Goal: Task Accomplishment & Management: Manage account settings

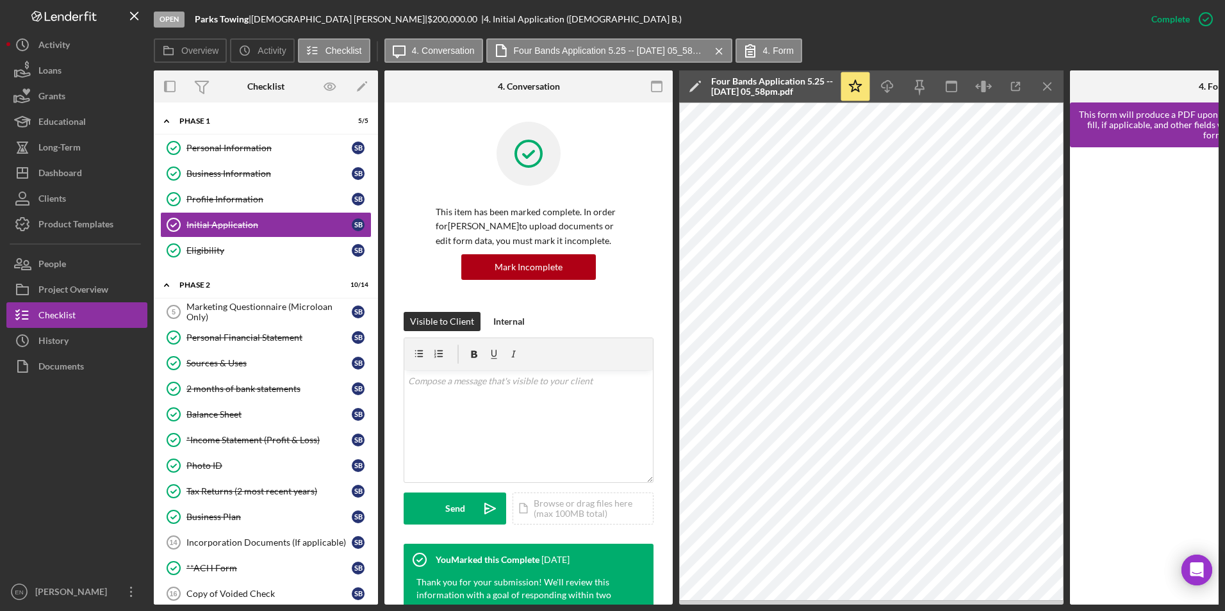
scroll to position [629, 0]
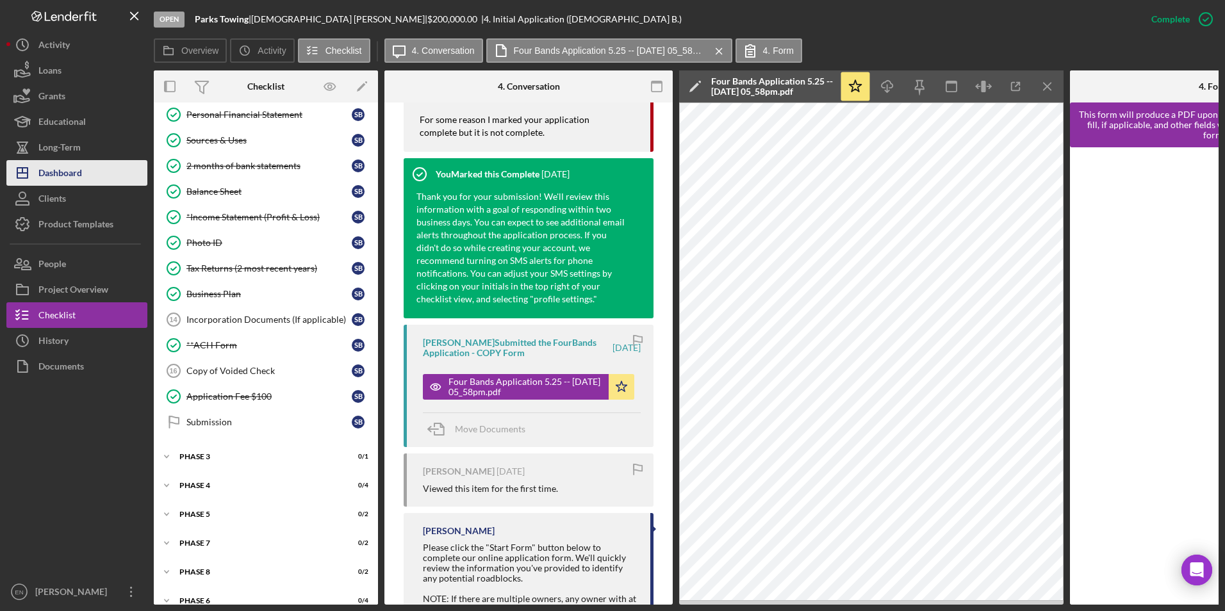
click at [62, 176] on div "Dashboard" at bounding box center [60, 174] width 44 height 29
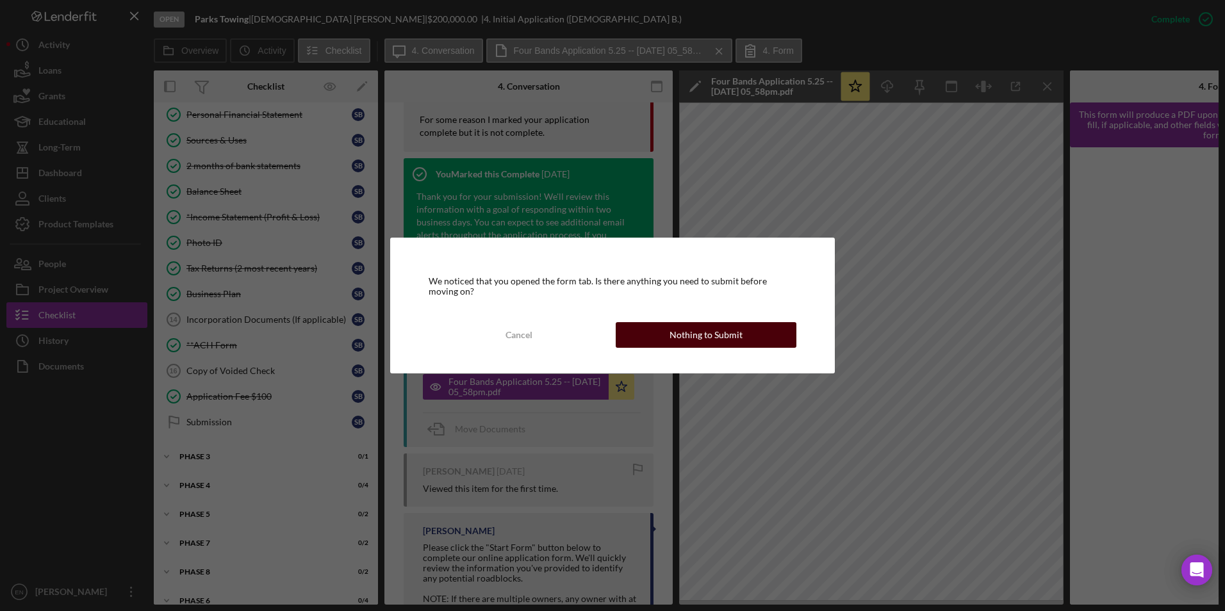
click at [716, 331] on div "Nothing to Submit" at bounding box center [706, 335] width 73 height 26
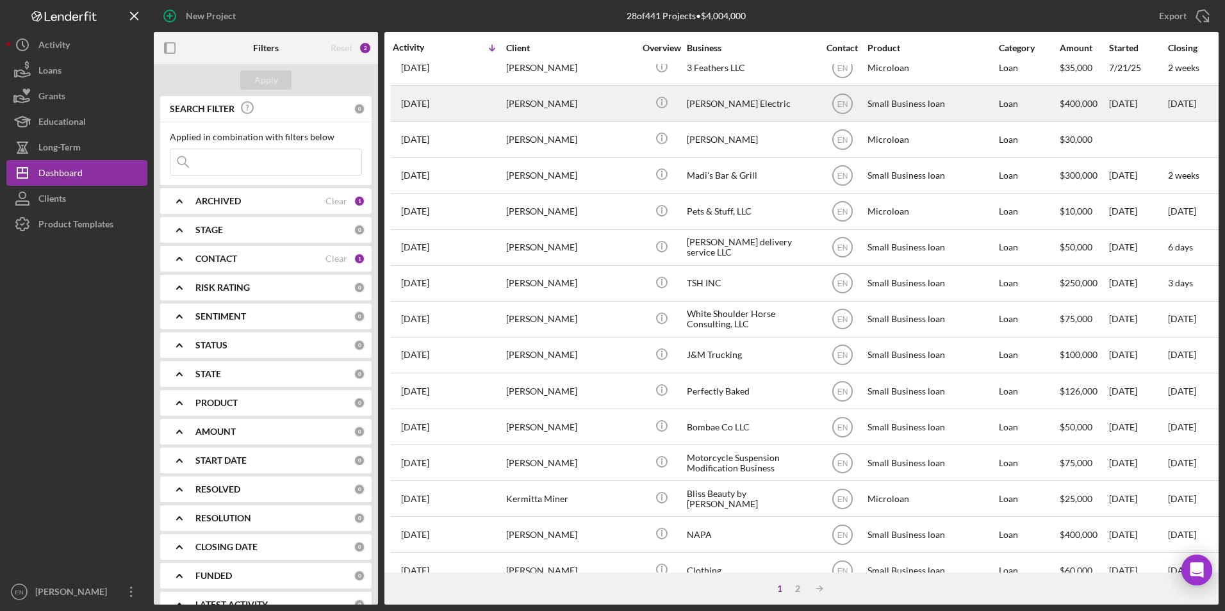
scroll to position [288, 0]
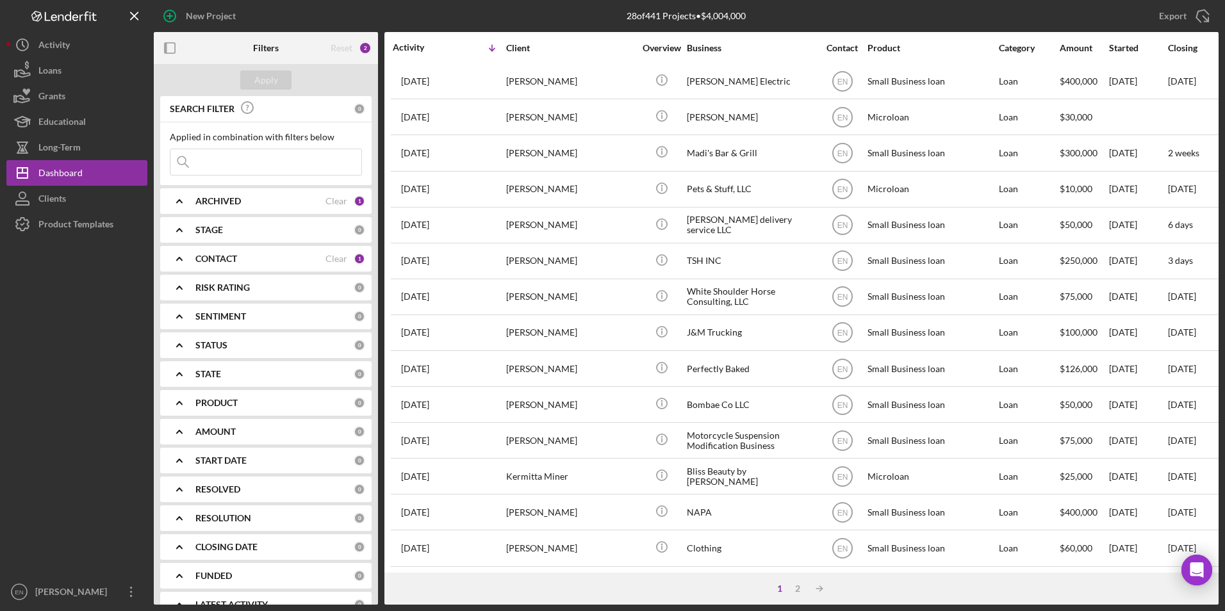
click at [217, 160] on input at bounding box center [265, 162] width 191 height 26
type input "[PERSON_NAME]"
click at [253, 79] on button "Apply" at bounding box center [265, 79] width 51 height 19
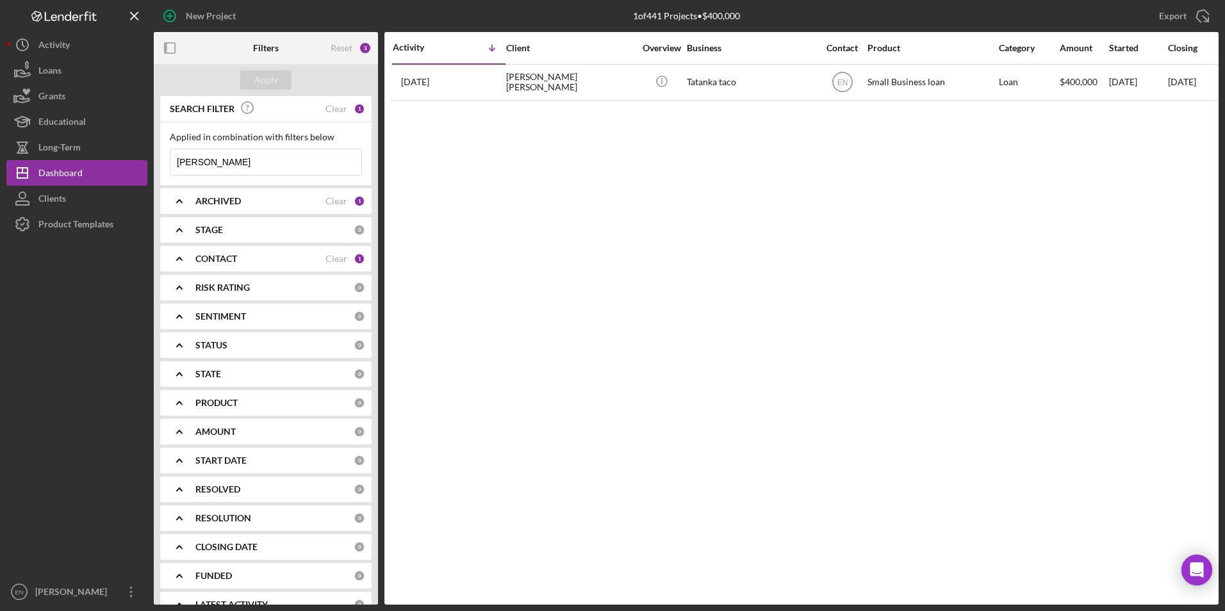
scroll to position [0, 0]
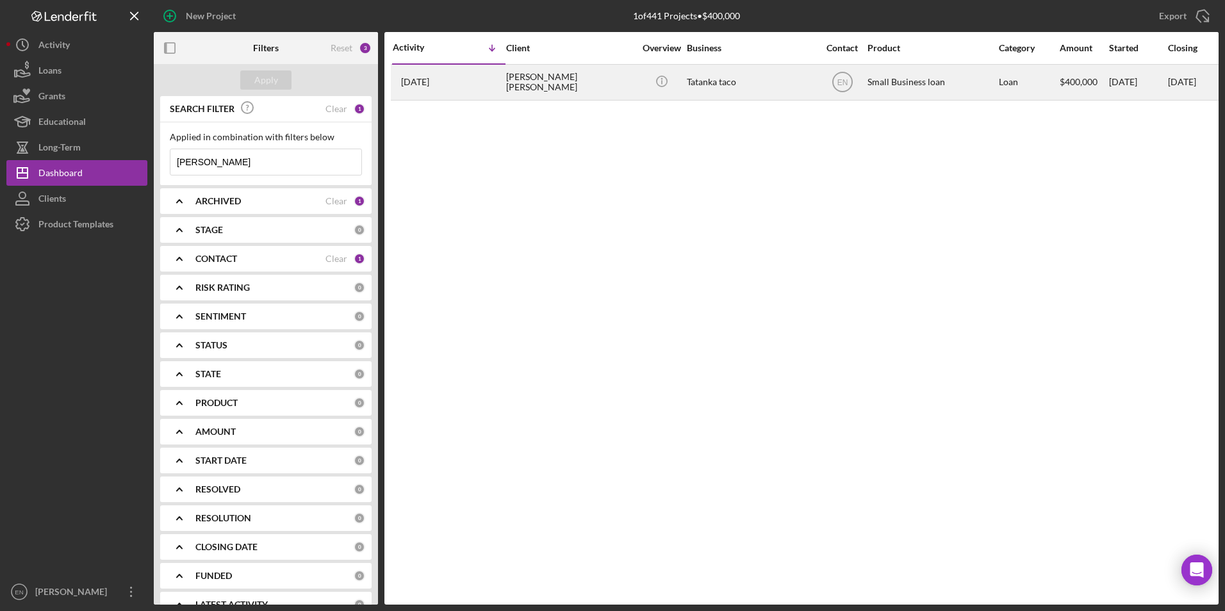
click at [513, 81] on div "[PERSON_NAME] [PERSON_NAME]" at bounding box center [570, 82] width 128 height 34
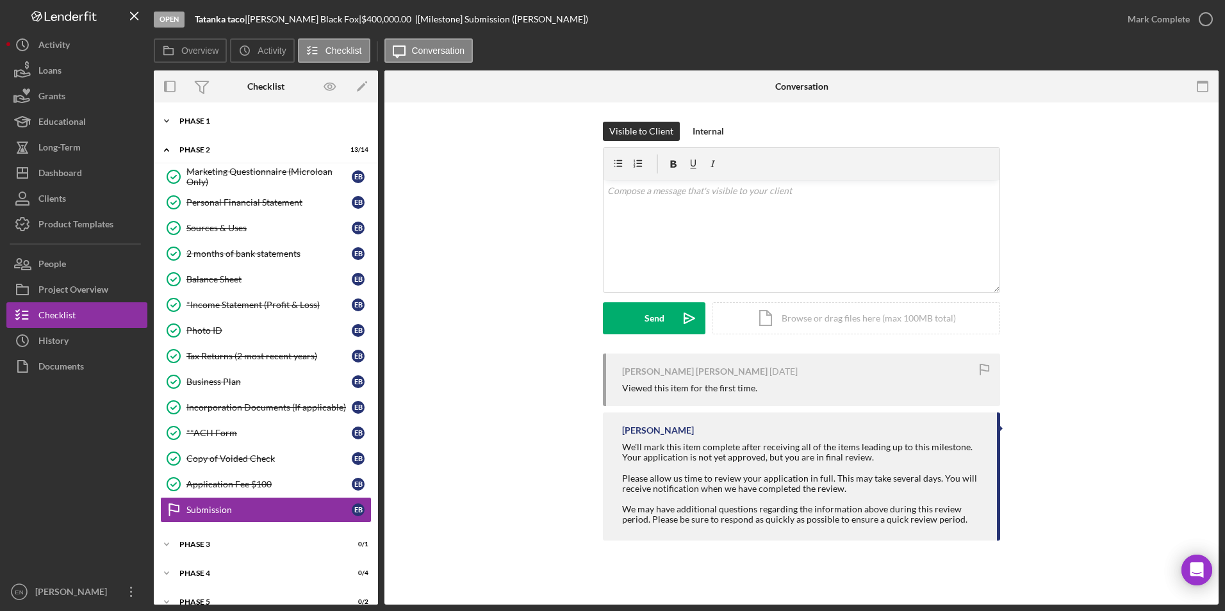
click at [201, 117] on div "Icon/Expander Phase 1 4 / 4" at bounding box center [266, 121] width 224 height 26
click at [209, 124] on div "Phase 1" at bounding box center [270, 121] width 183 height 8
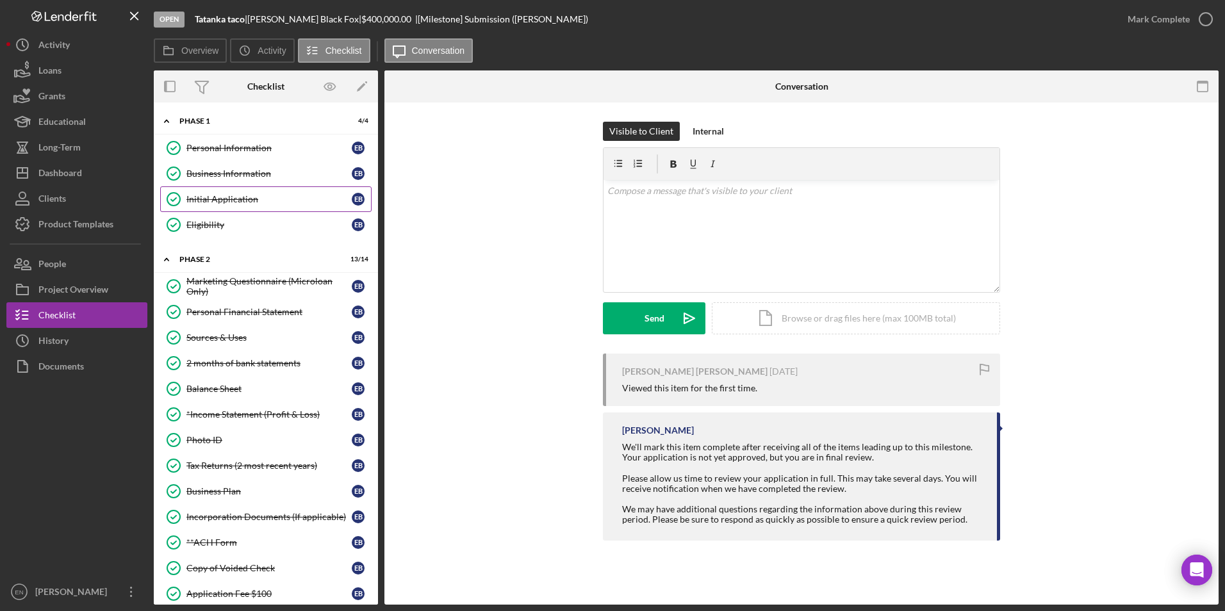
click at [218, 198] on div "Initial Application" at bounding box center [268, 199] width 165 height 10
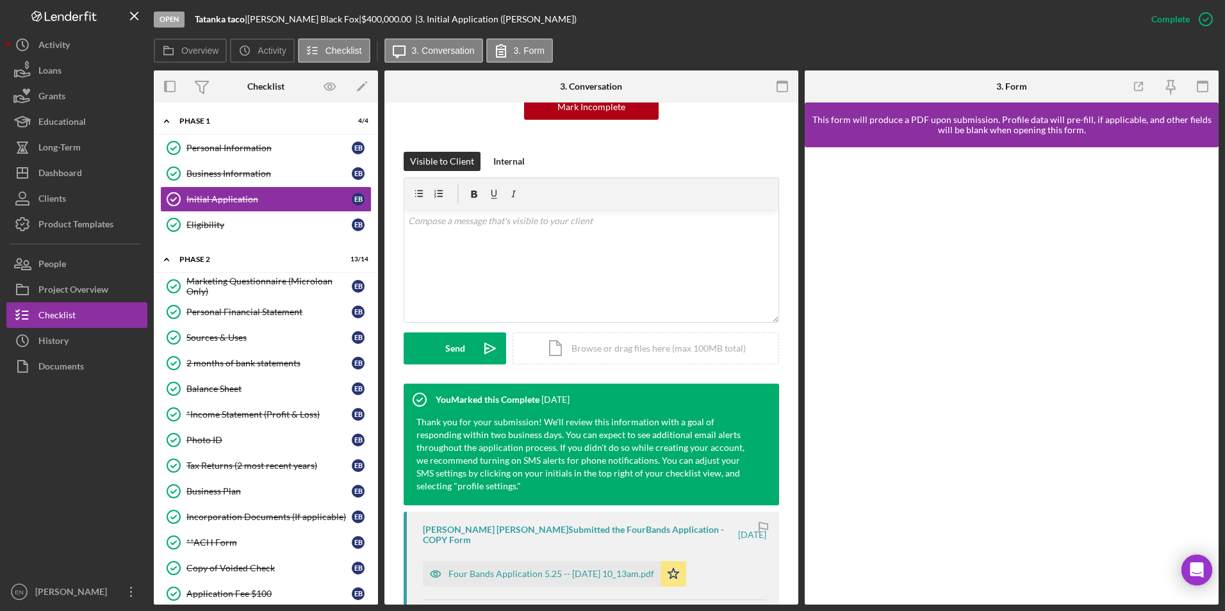
scroll to position [240, 0]
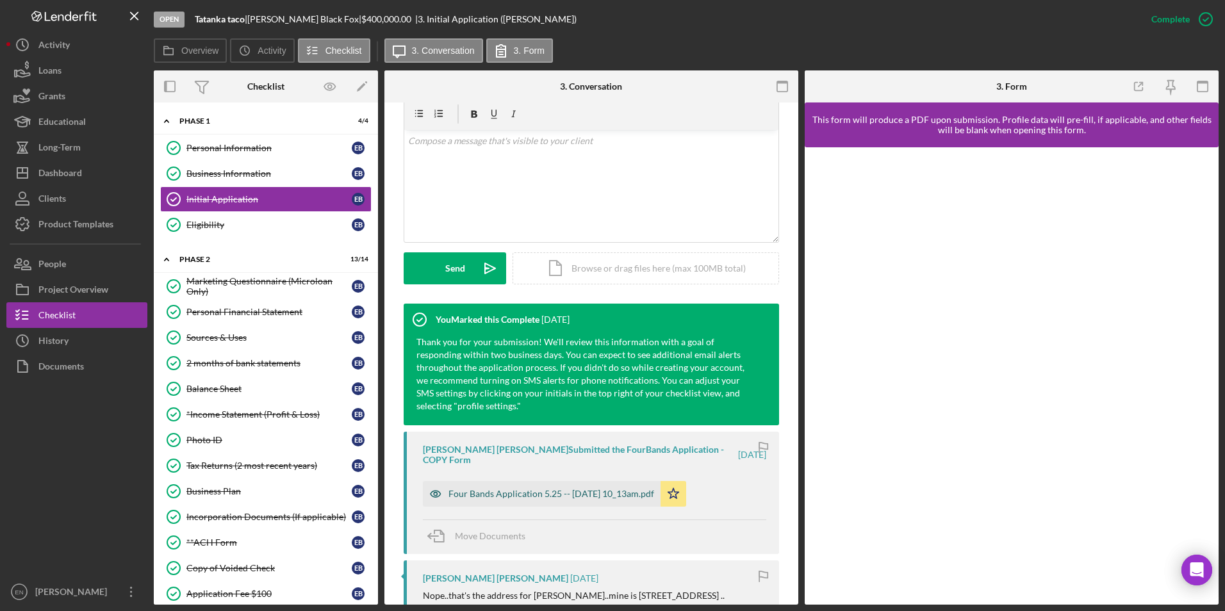
click at [516, 489] on div "Four Bands Application 5.25 -- [DATE] 10_13am.pdf" at bounding box center [551, 494] width 206 height 10
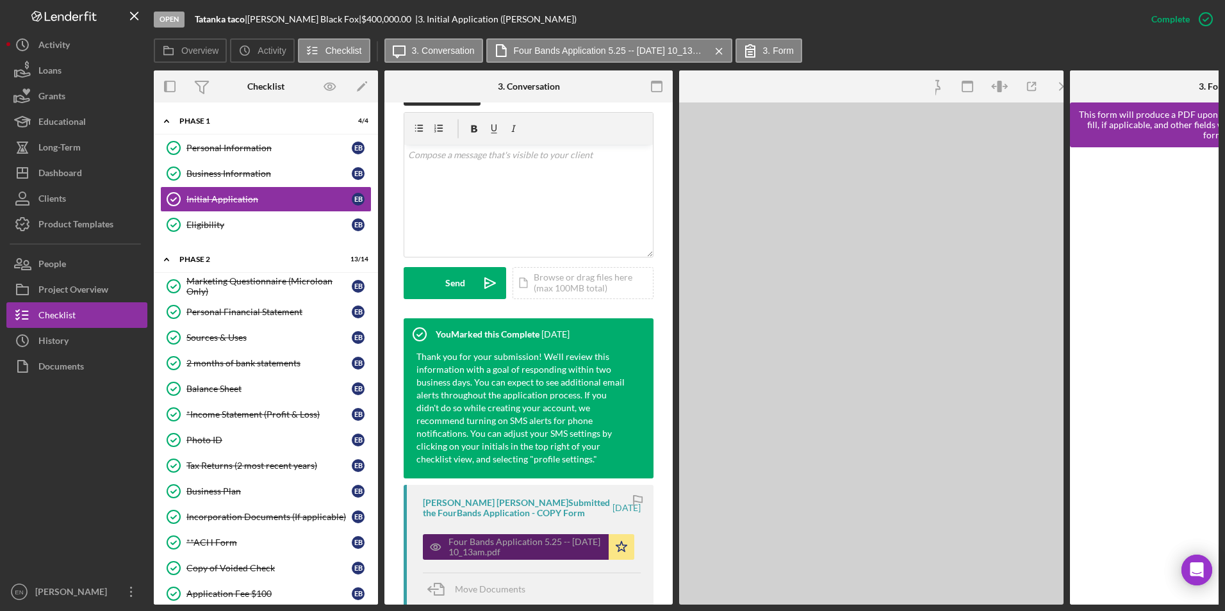
scroll to position [255, 0]
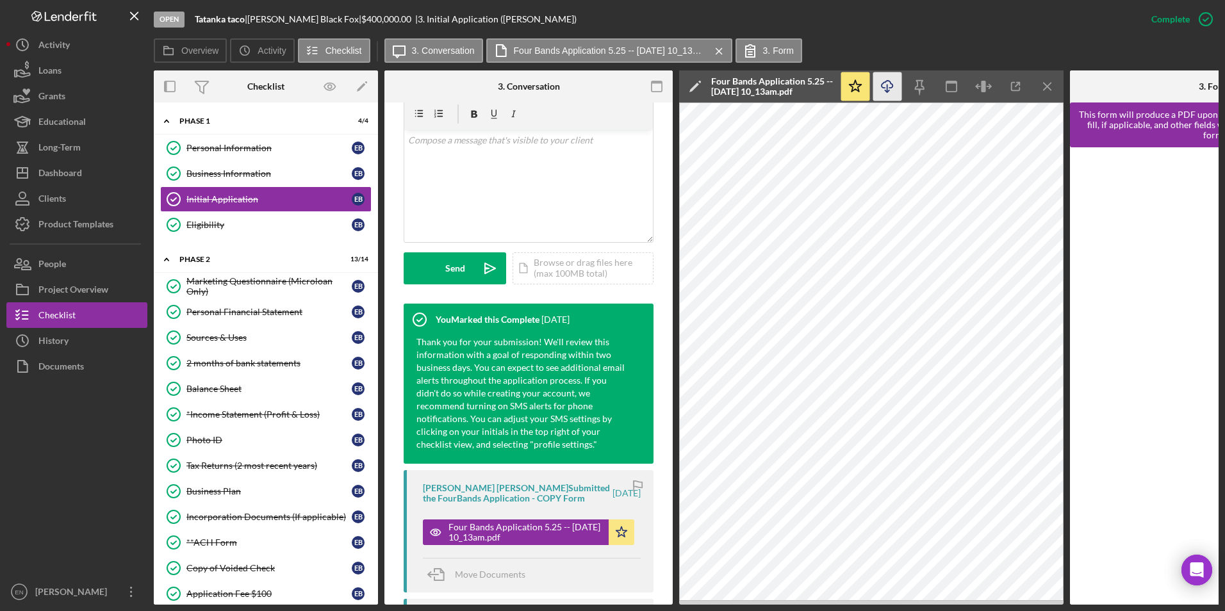
click at [891, 81] on icon "Icon/Download" at bounding box center [887, 86] width 29 height 29
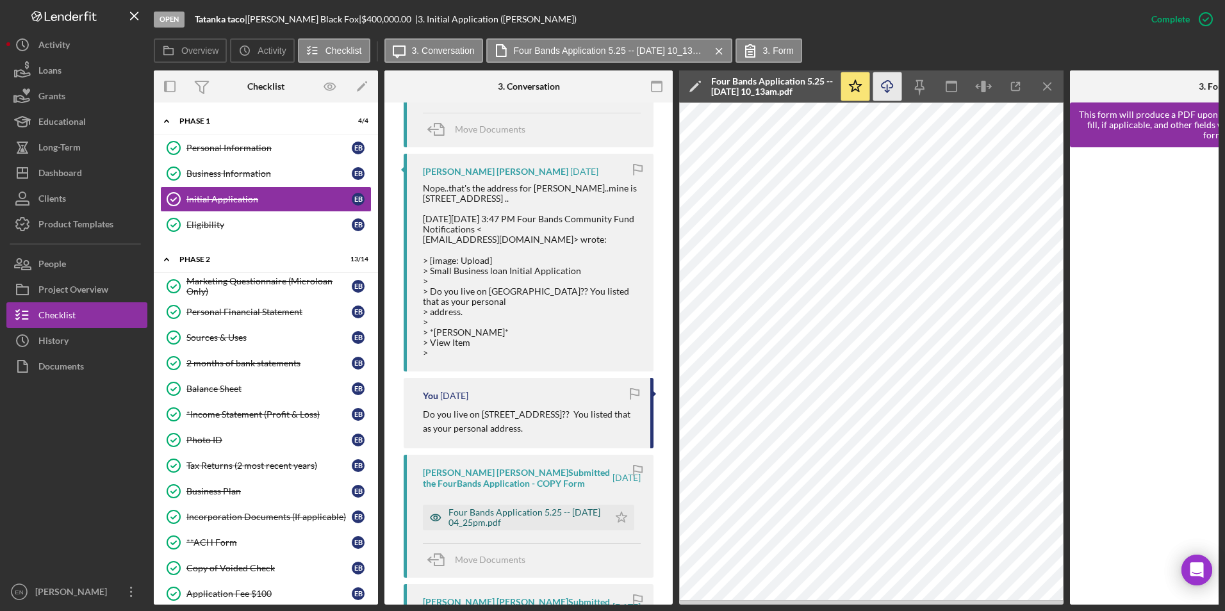
scroll to position [703, 0]
click at [537, 515] on div "[PERSON_NAME] [PERSON_NAME] Submitted the FourBands Application - COPY Form [DA…" at bounding box center [529, 513] width 250 height 122
click at [534, 507] on div "Four Bands Application 5.25 -- [DATE] 04_25pm.pdf" at bounding box center [525, 514] width 154 height 21
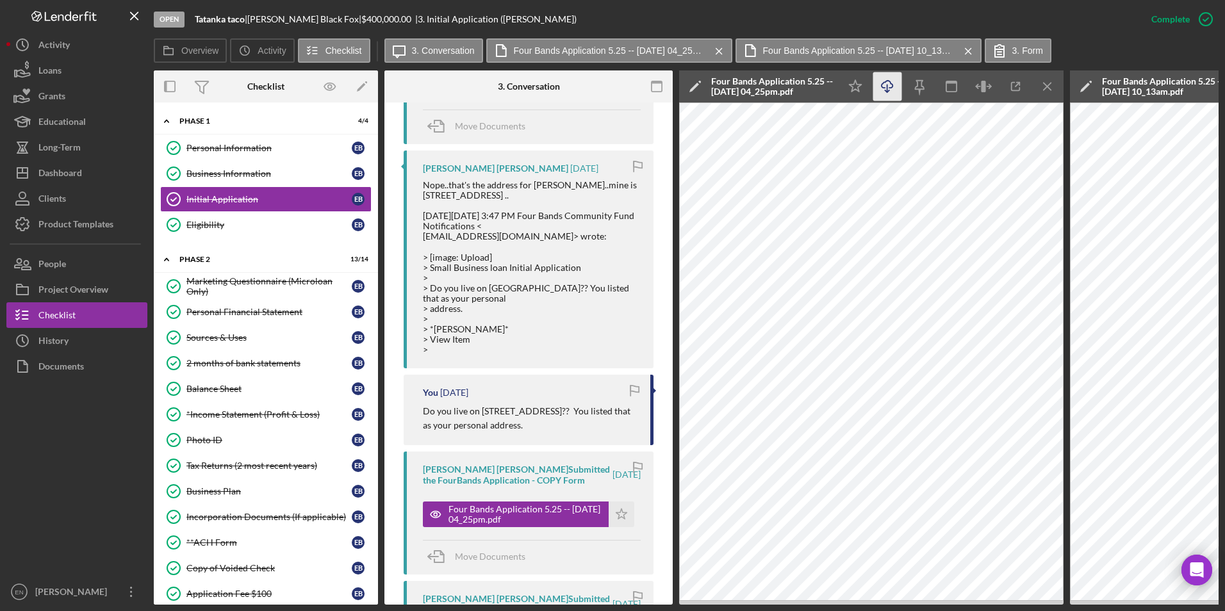
click at [887, 87] on line "button" at bounding box center [887, 88] width 0 height 7
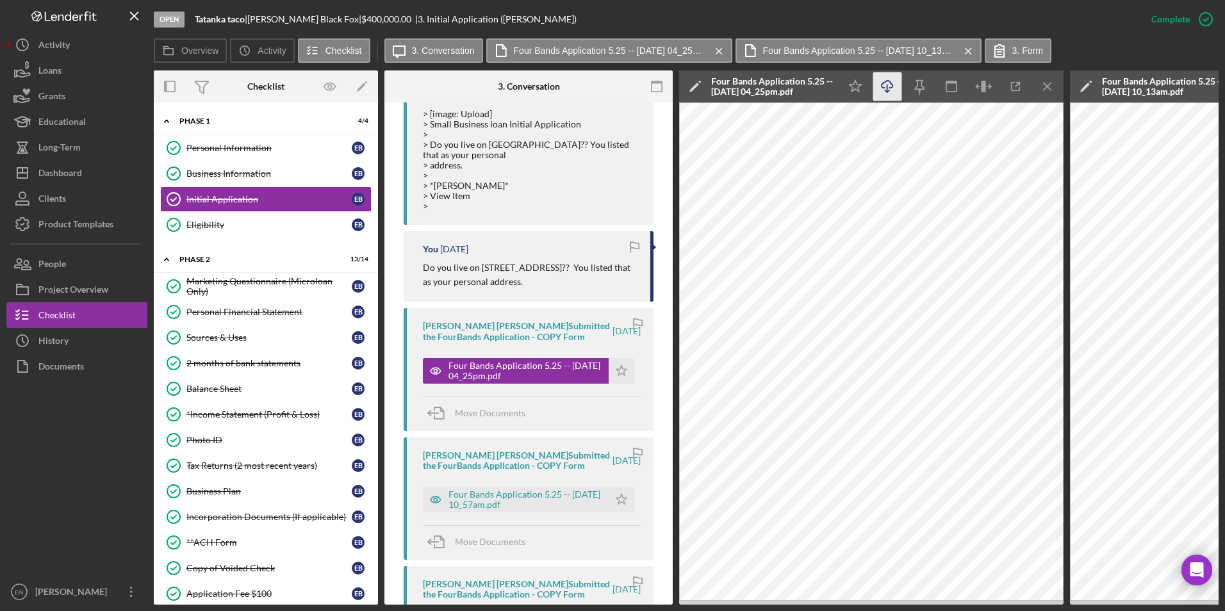
scroll to position [848, 0]
